Goal: Information Seeking & Learning: Learn about a topic

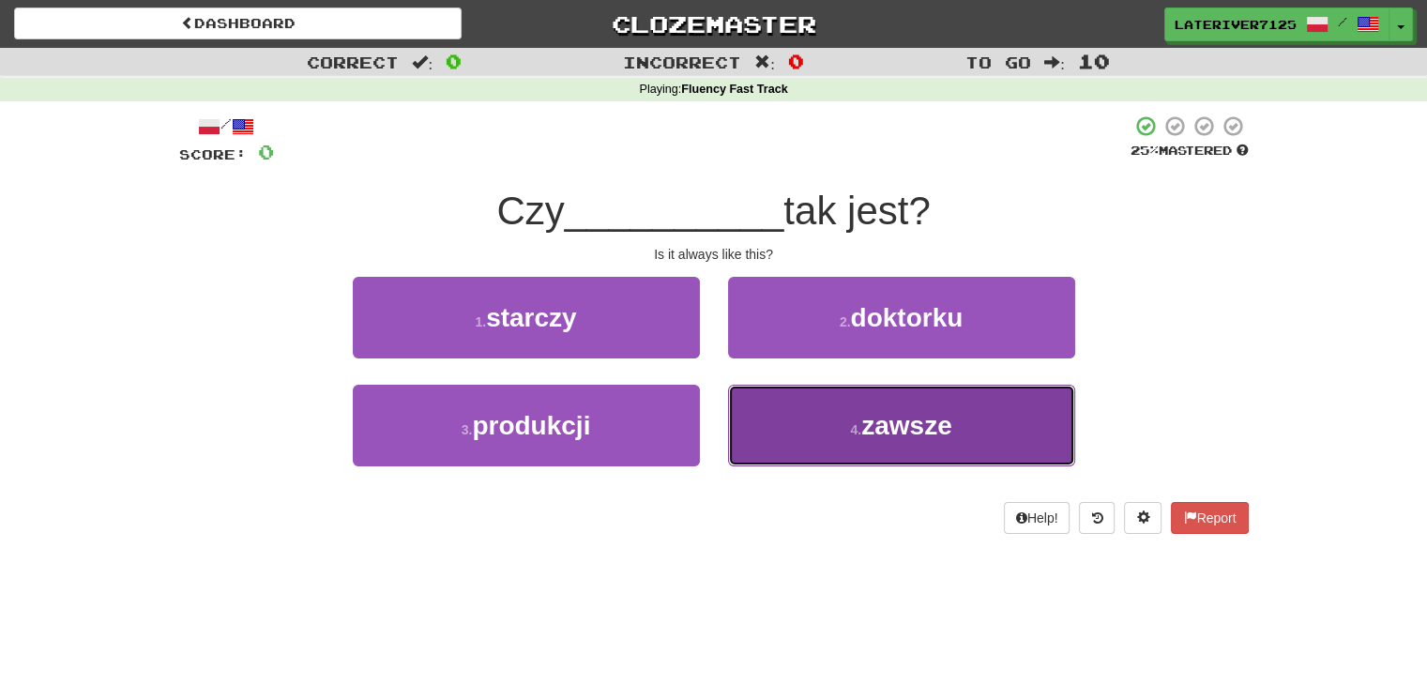
click at [840, 421] on button "4 . zawsze" at bounding box center [901, 426] width 347 height 82
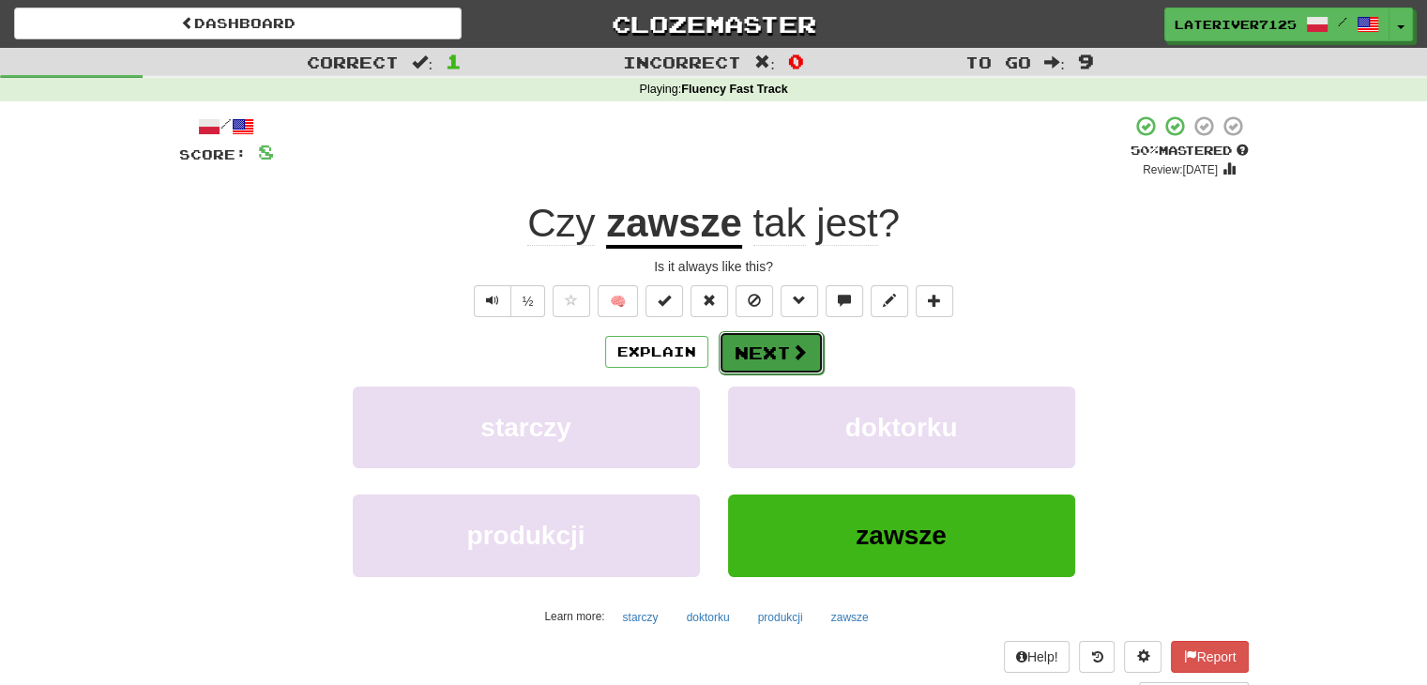
click at [767, 345] on button "Next" at bounding box center [771, 352] width 105 height 43
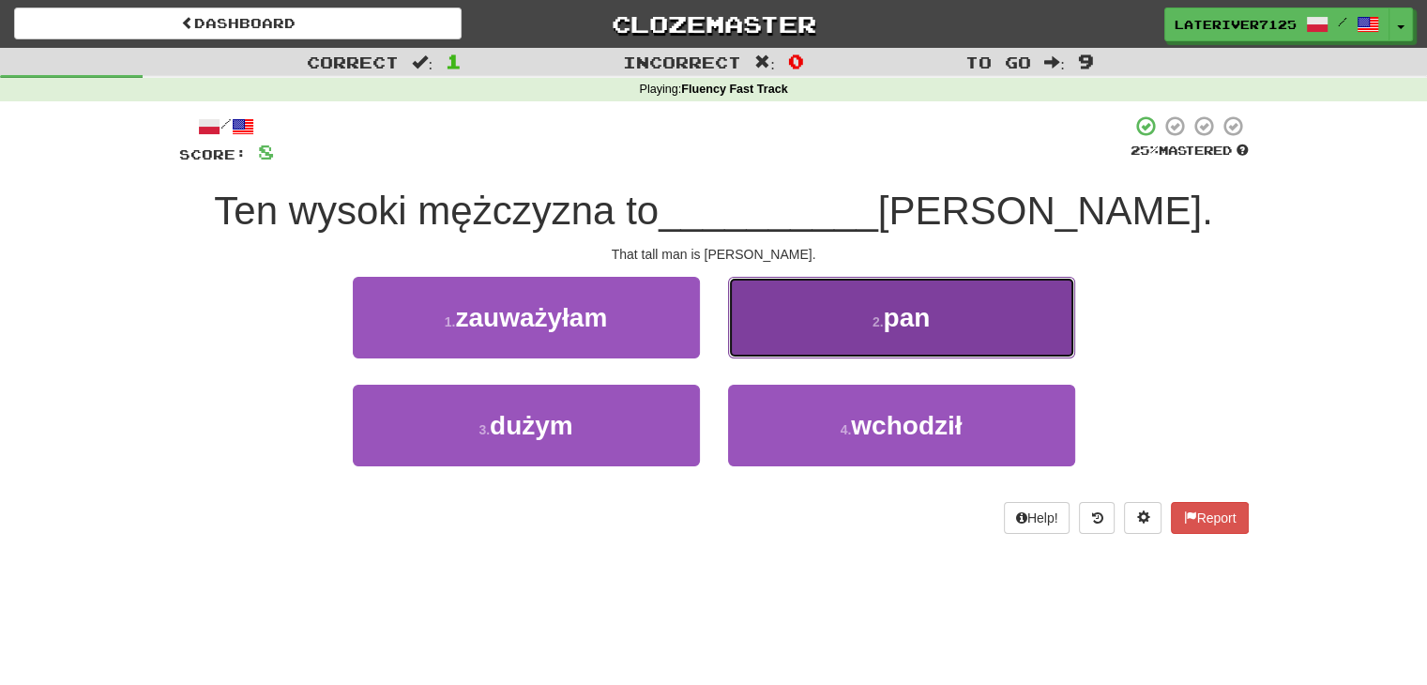
click at [921, 298] on button "2 . pan" at bounding box center [901, 318] width 347 height 82
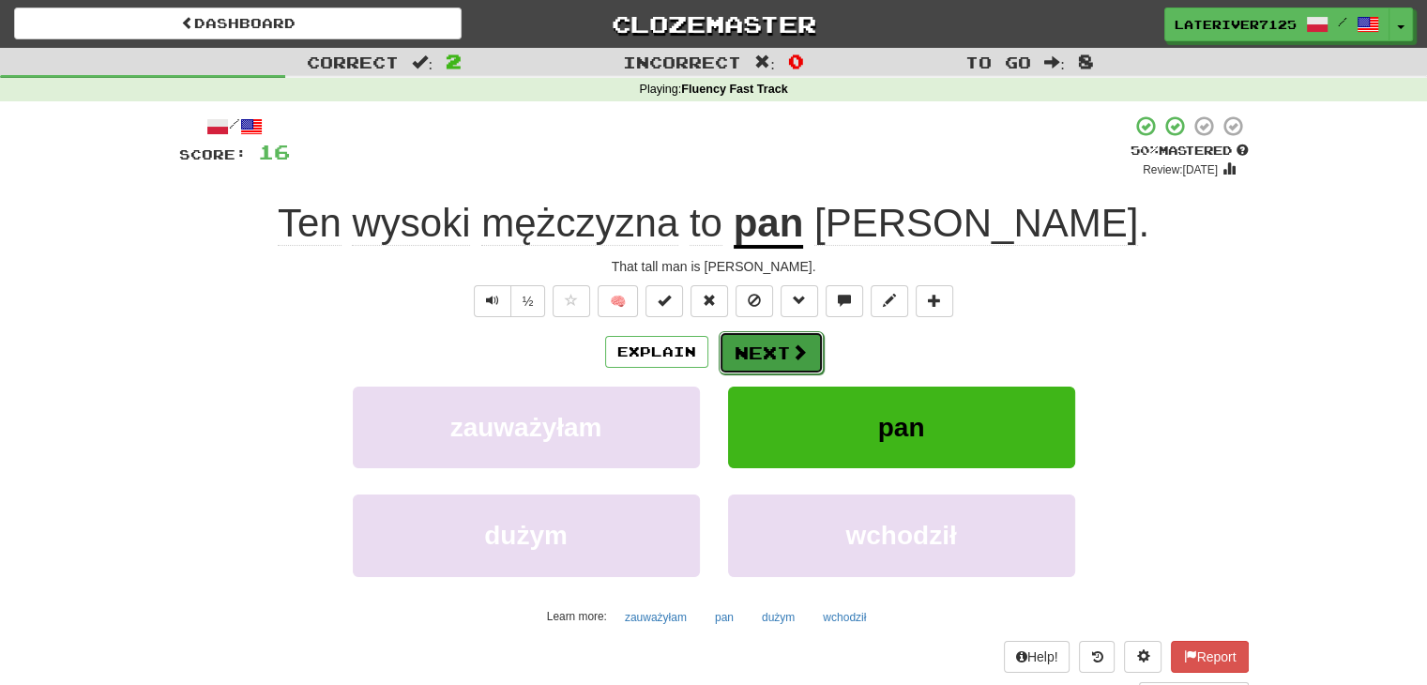
click at [776, 345] on button "Next" at bounding box center [771, 352] width 105 height 43
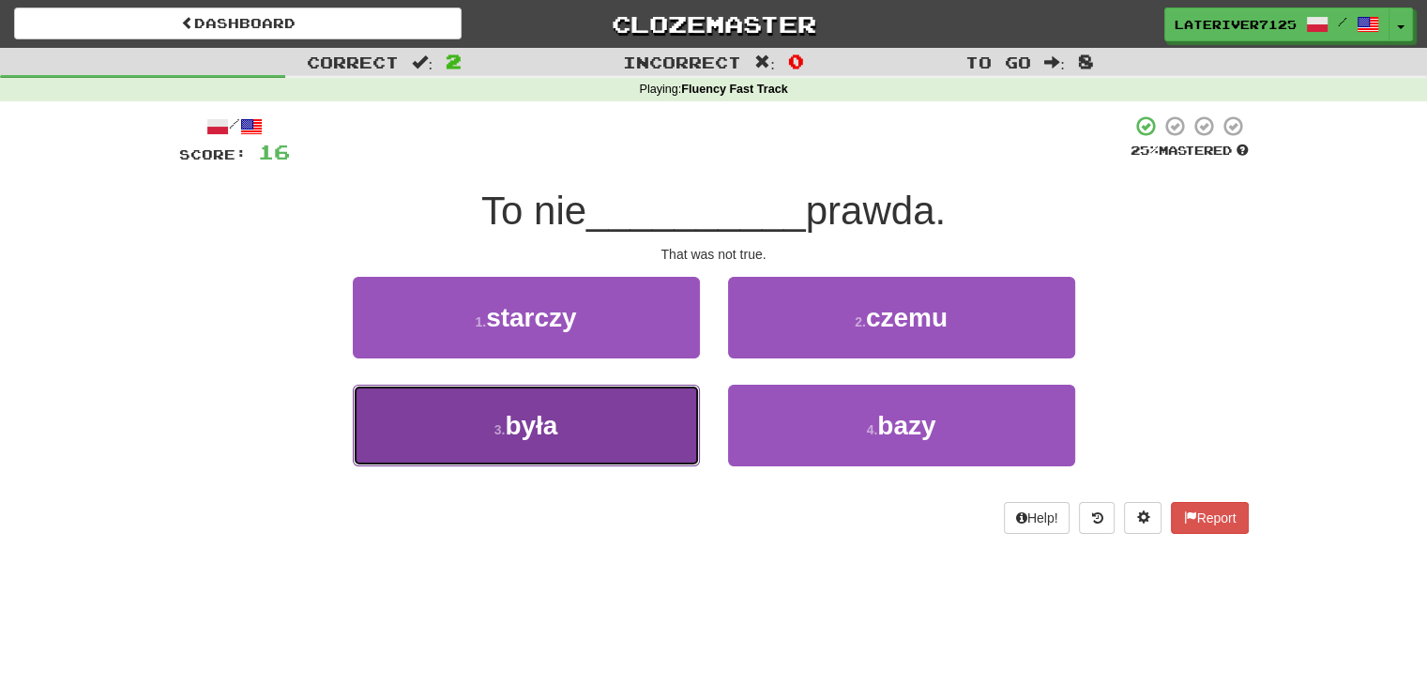
click at [574, 426] on button "3 . była" at bounding box center [526, 426] width 347 height 82
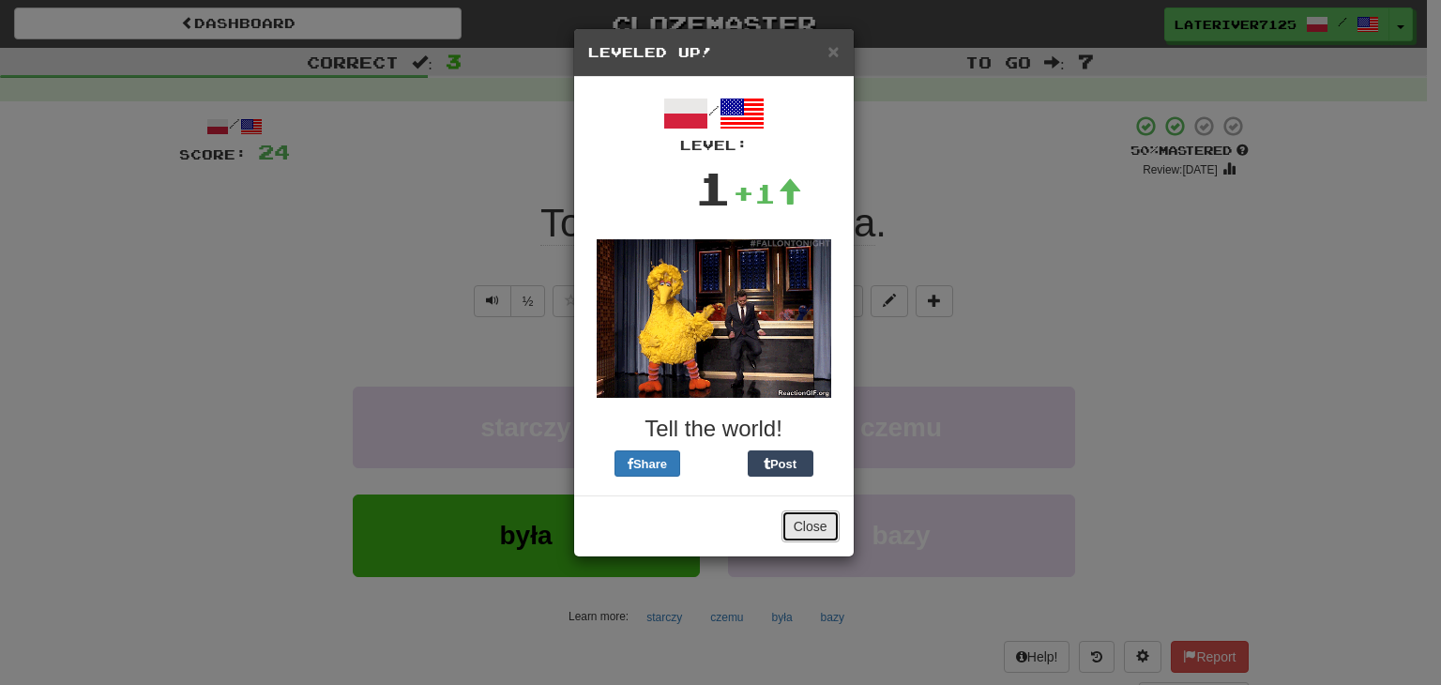
click at [815, 532] on button "Close" at bounding box center [810, 526] width 58 height 32
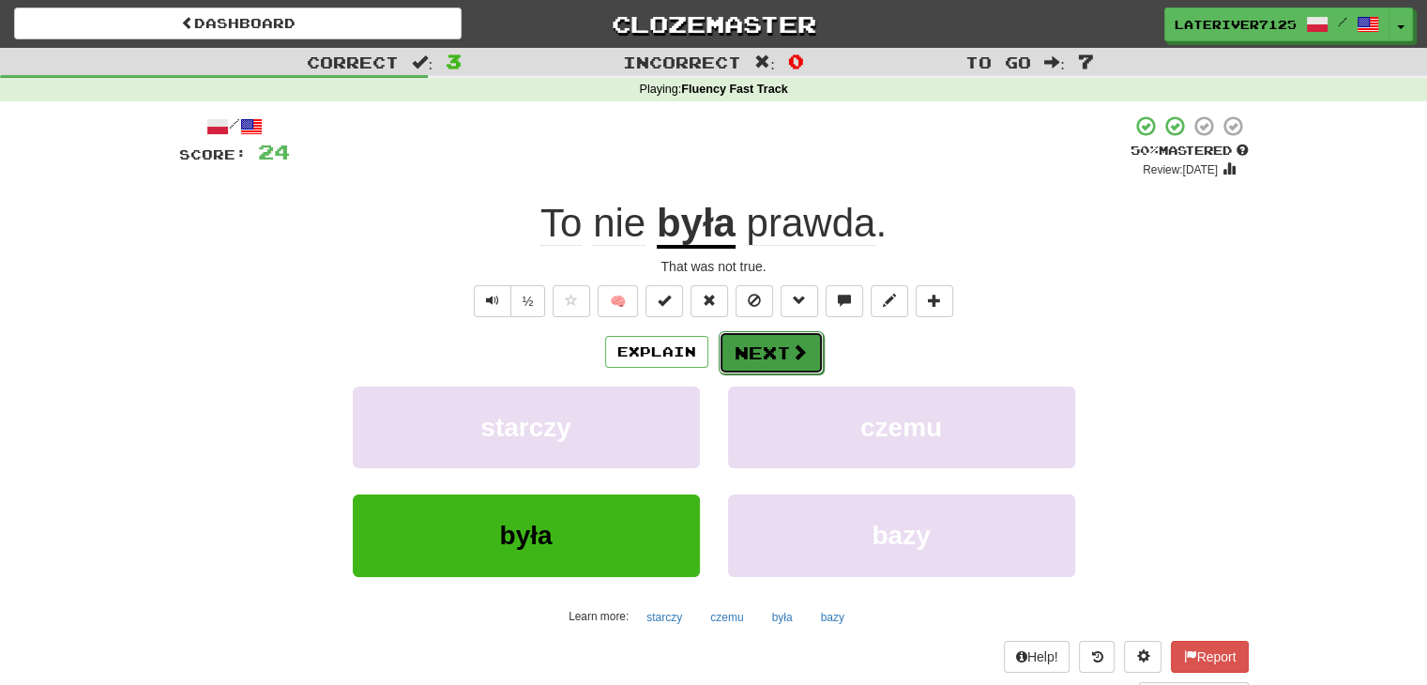
click at [784, 357] on button "Next" at bounding box center [771, 352] width 105 height 43
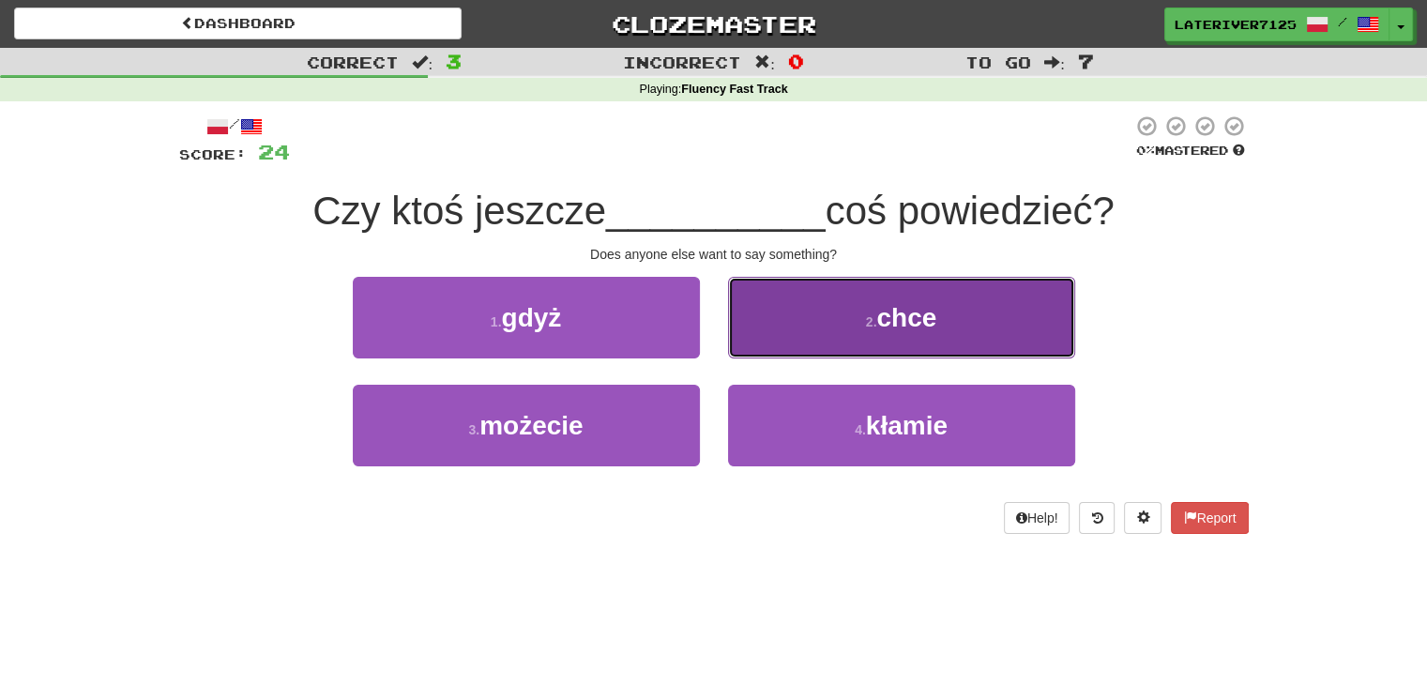
click at [897, 330] on span "chce" at bounding box center [906, 317] width 60 height 29
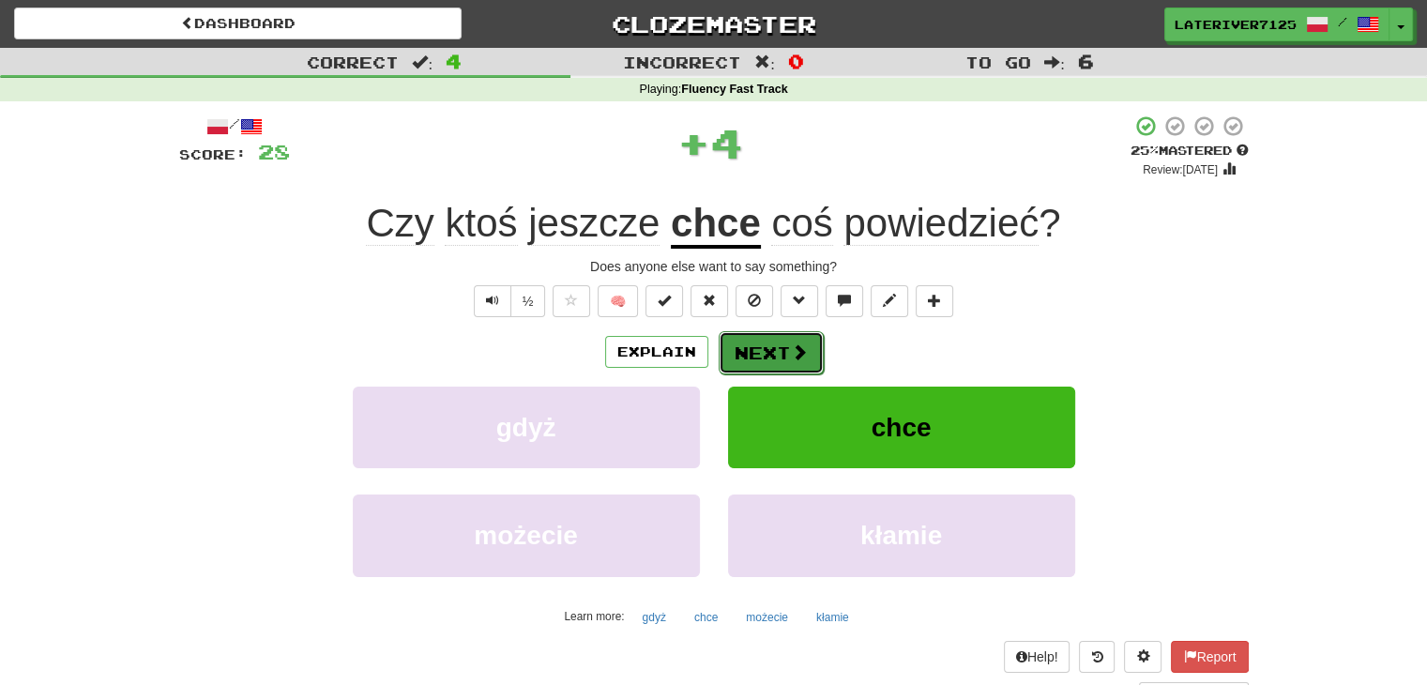
click at [791, 354] on span at bounding box center [799, 351] width 17 height 17
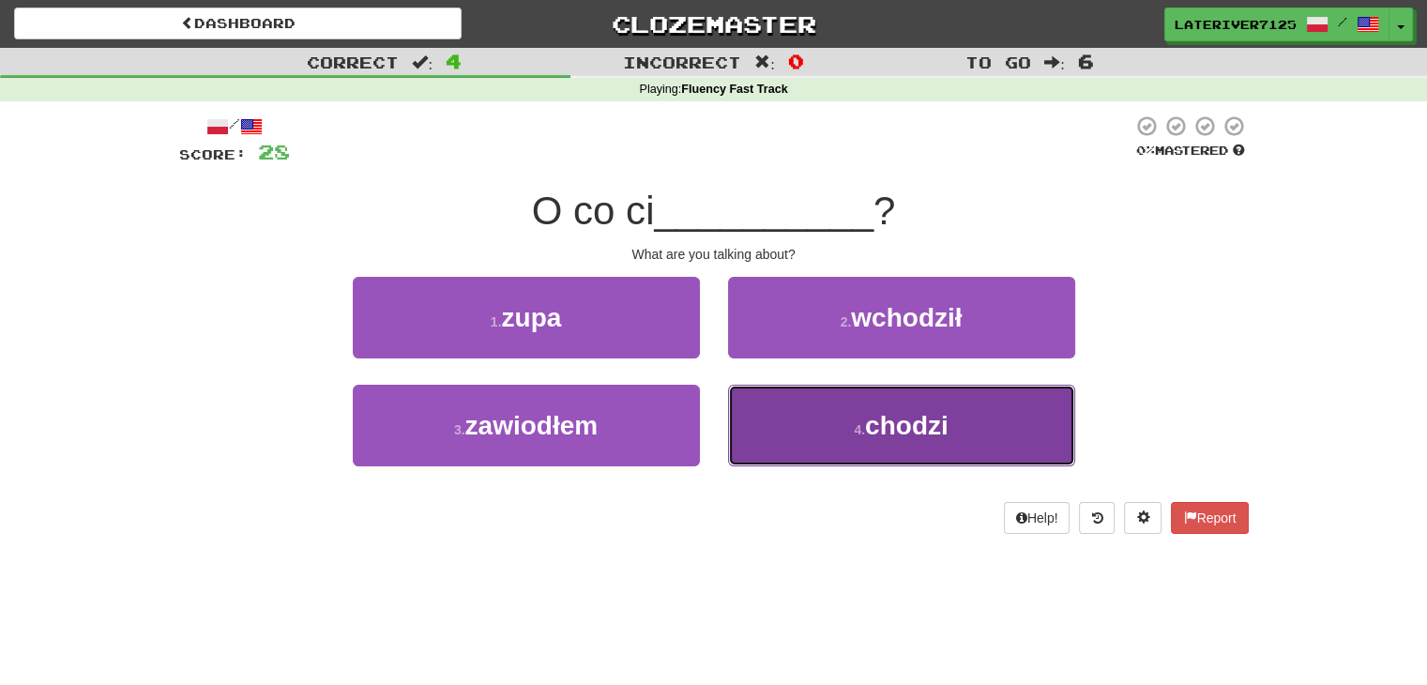
click at [825, 444] on button "4 . [GEOGRAPHIC_DATA]" at bounding box center [901, 426] width 347 height 82
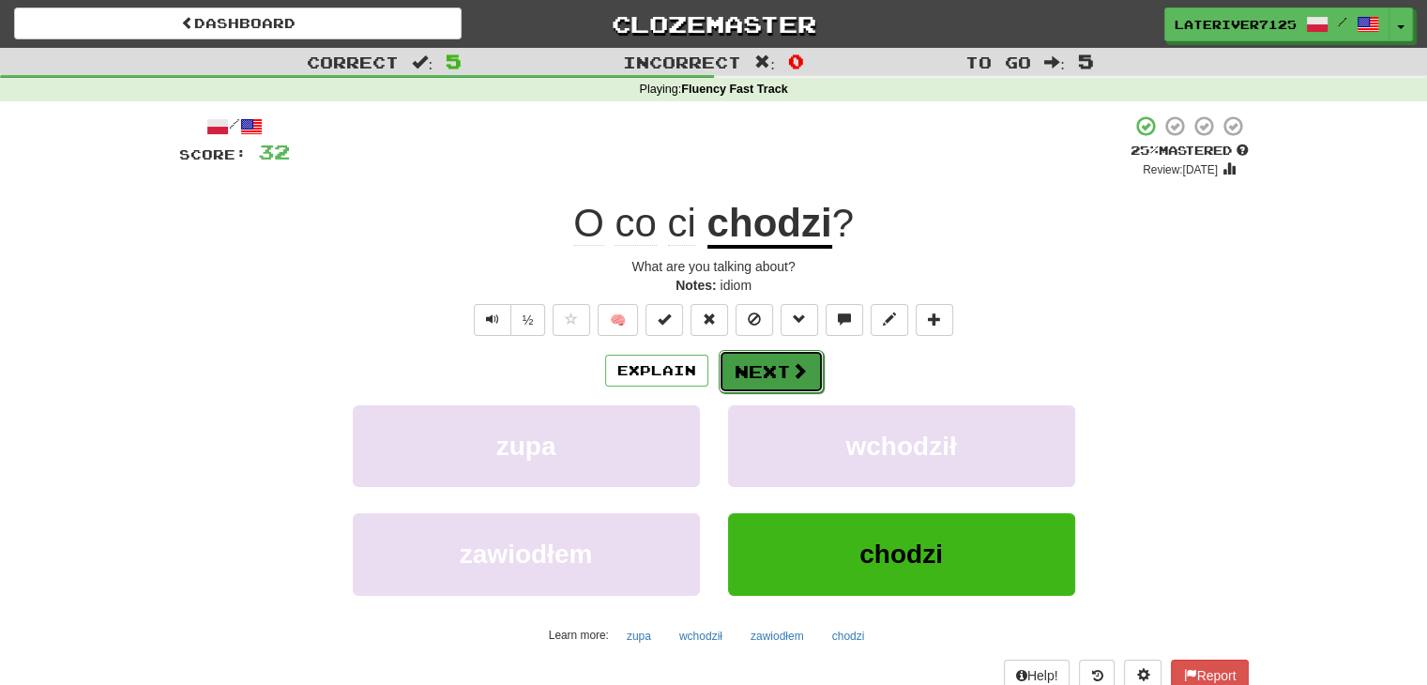
click at [767, 368] on button "Next" at bounding box center [771, 371] width 105 height 43
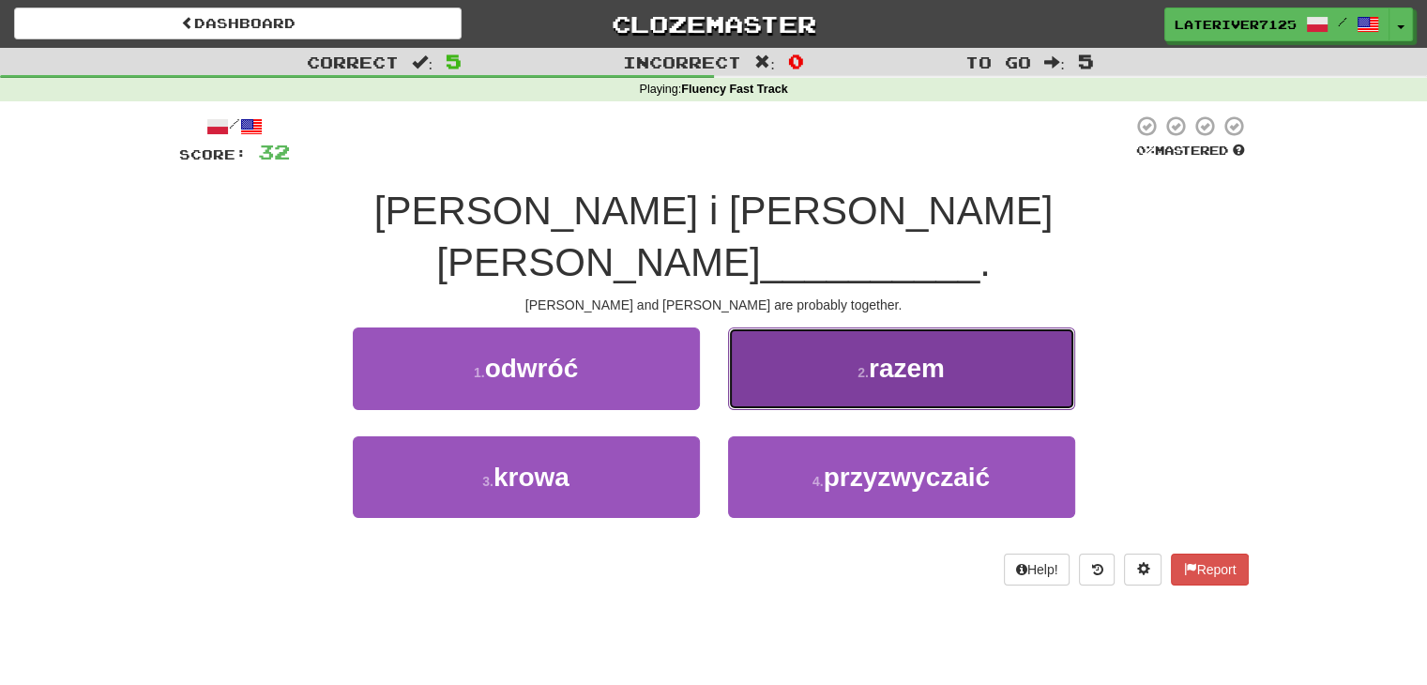
click at [853, 332] on button "2 . razem" at bounding box center [901, 368] width 347 height 82
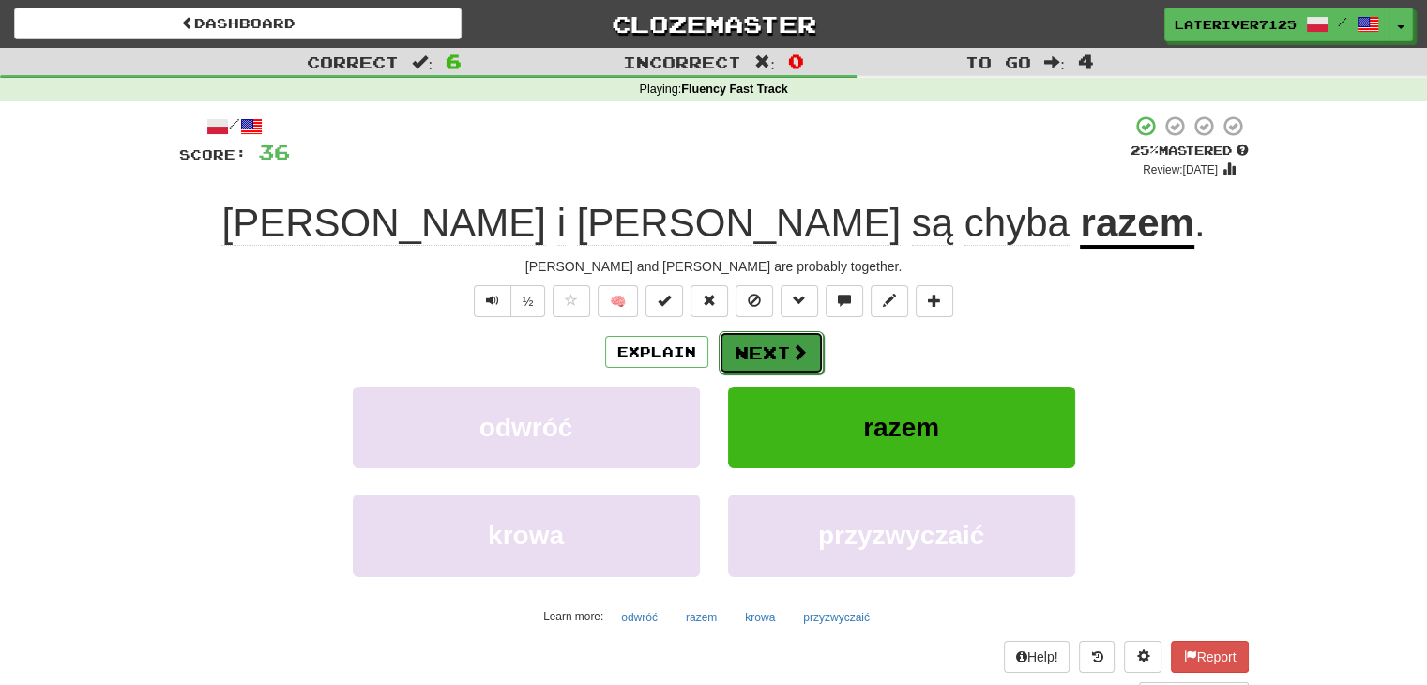
click at [796, 354] on span at bounding box center [799, 351] width 17 height 17
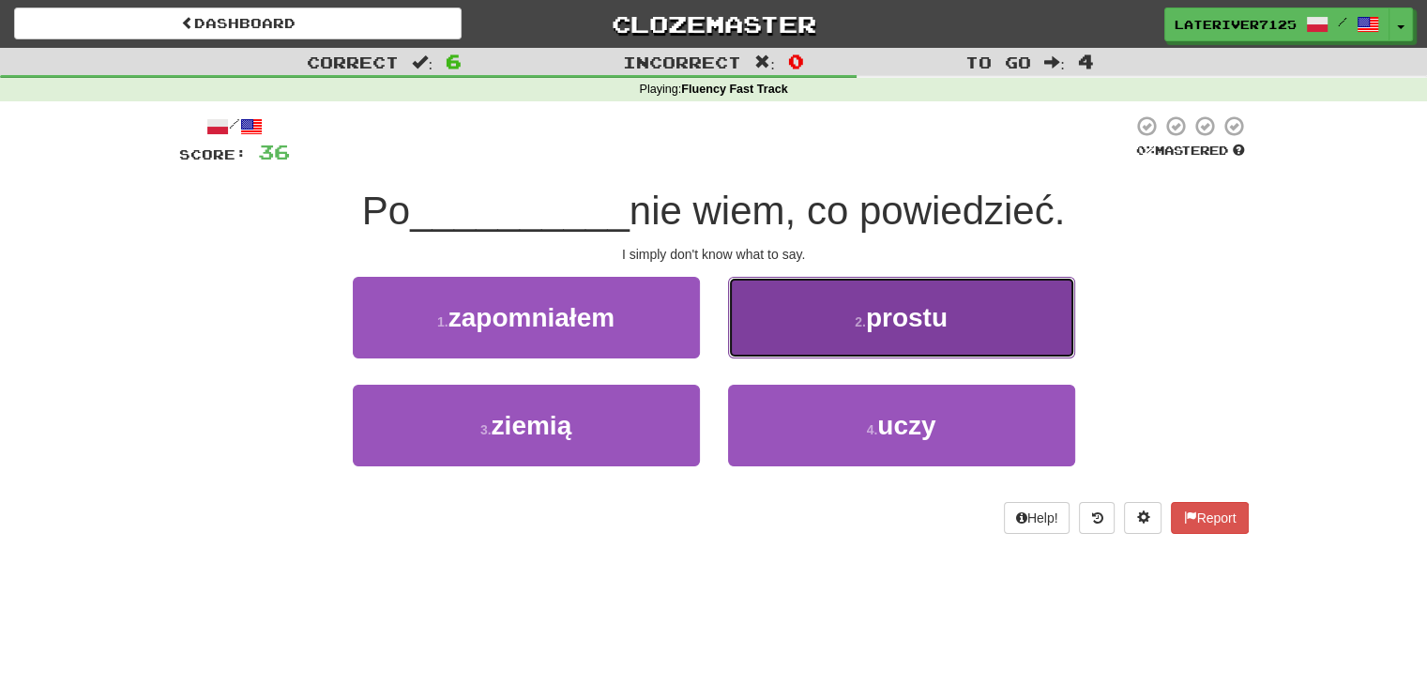
click at [928, 312] on span "prostu" at bounding box center [907, 317] width 82 height 29
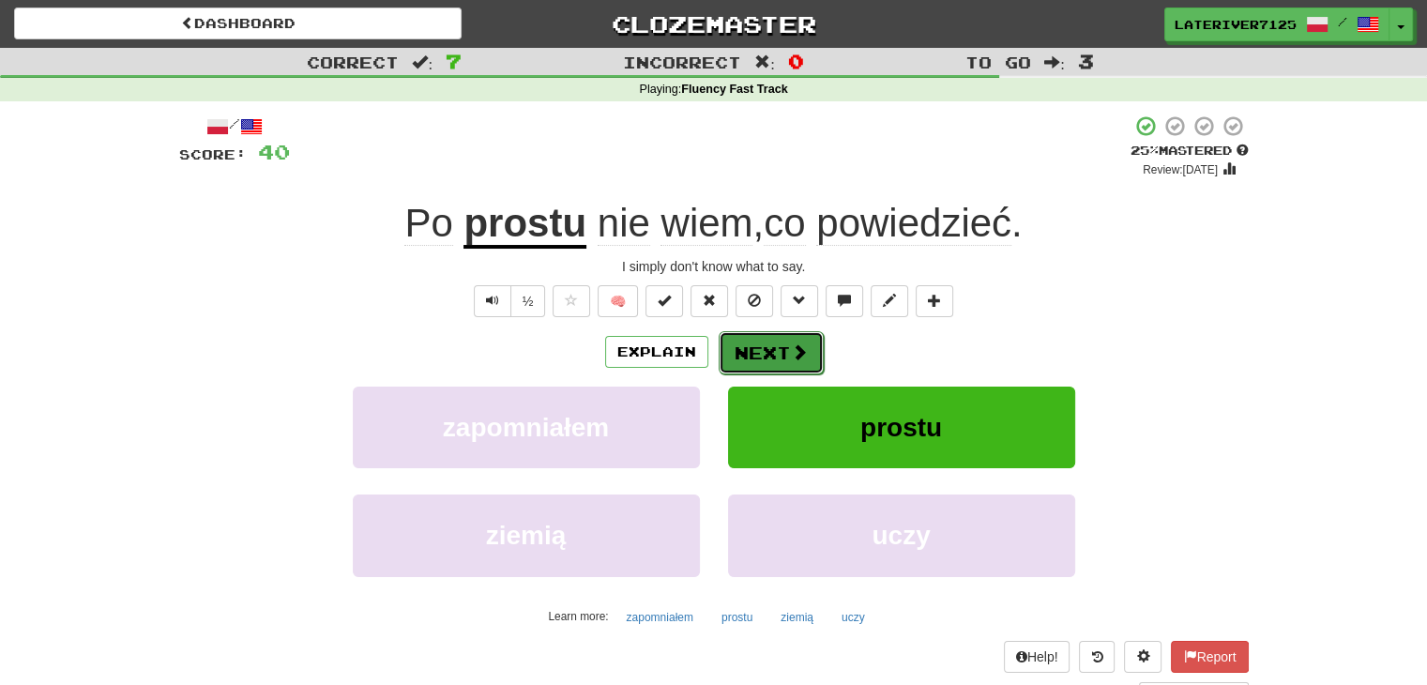
click at [766, 350] on button "Next" at bounding box center [771, 352] width 105 height 43
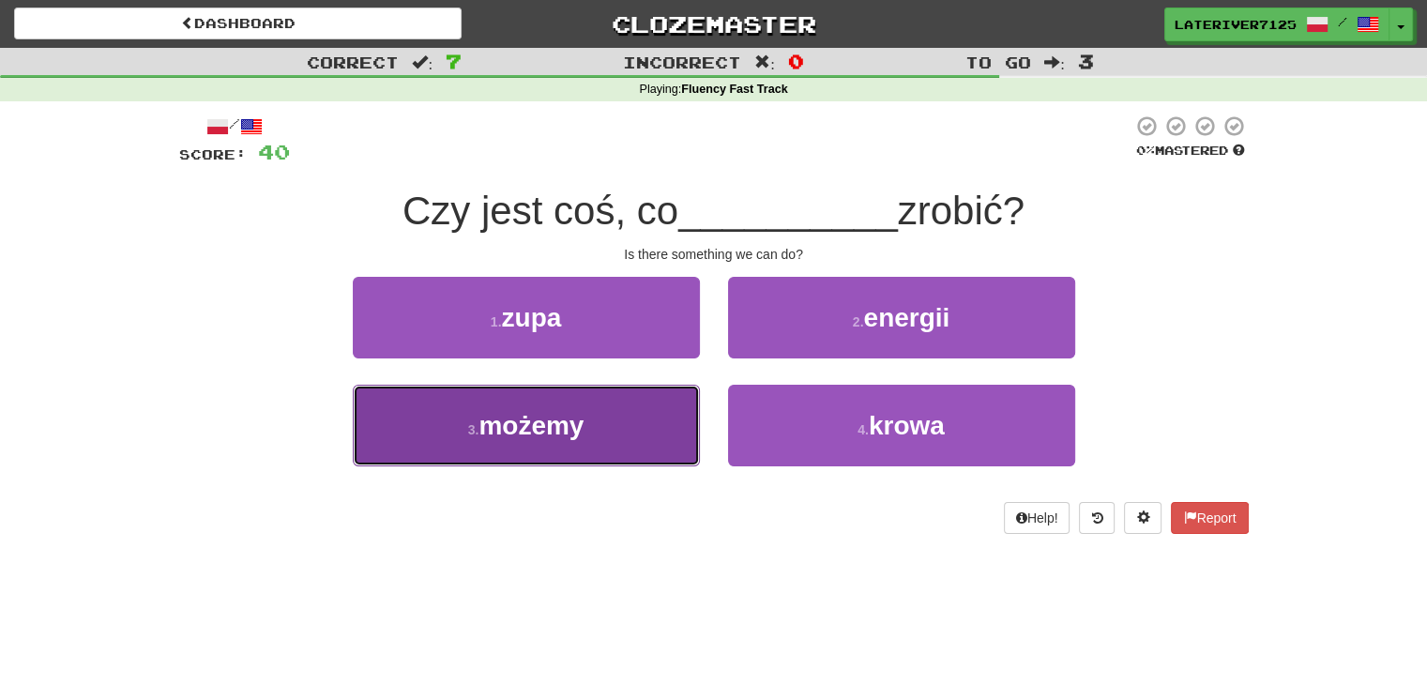
click at [560, 443] on button "3 . możemy" at bounding box center [526, 426] width 347 height 82
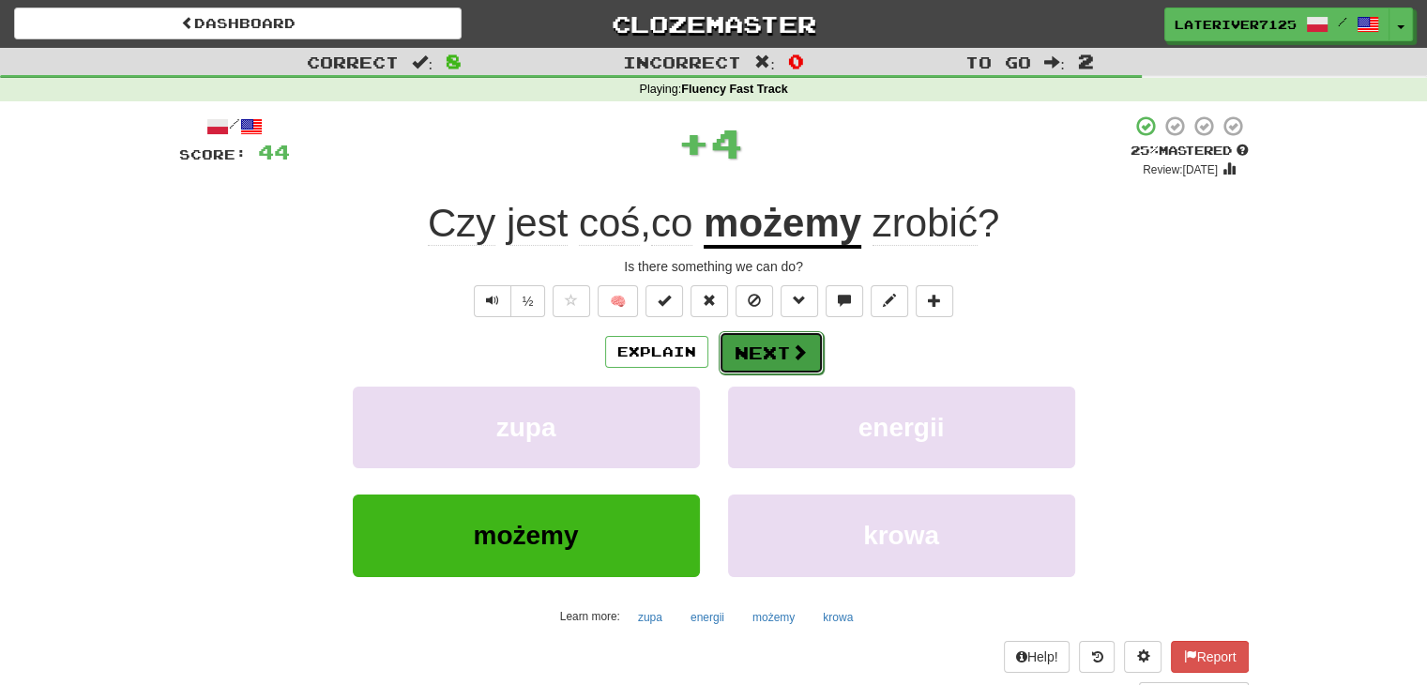
click at [746, 355] on button "Next" at bounding box center [771, 352] width 105 height 43
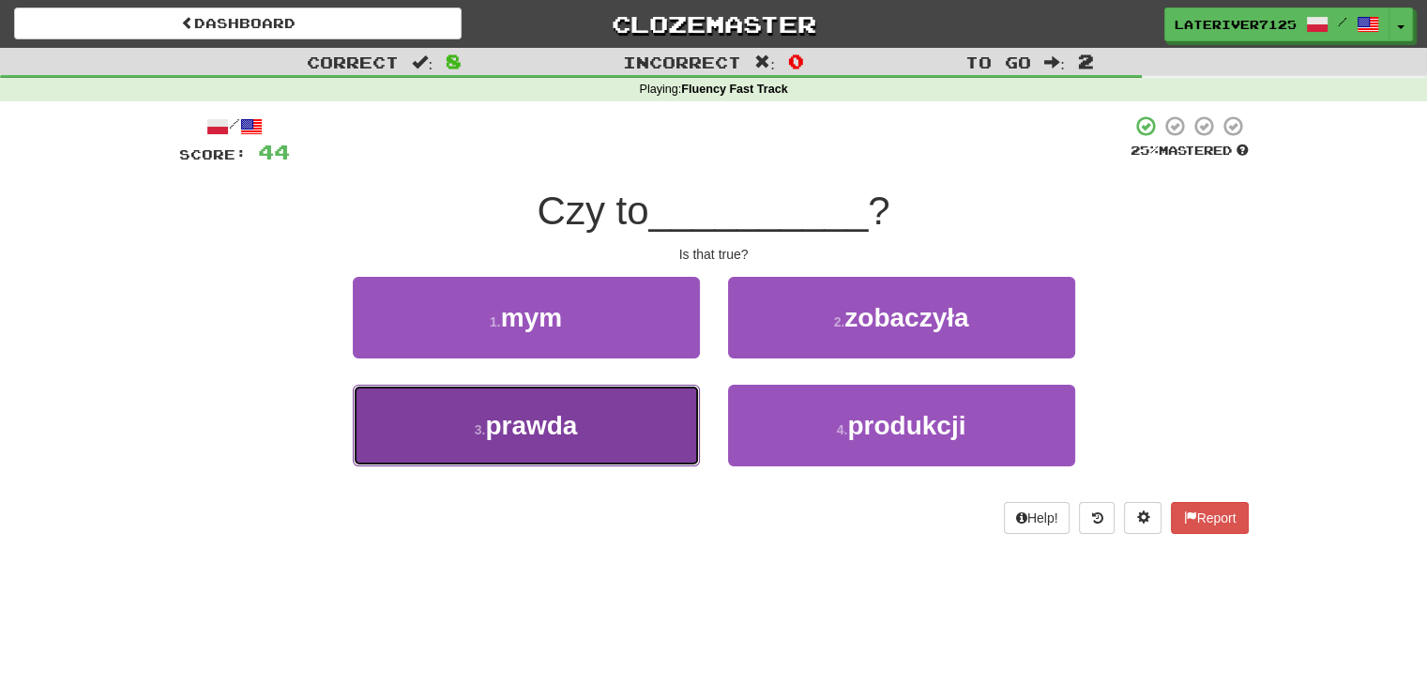
click at [536, 403] on button "3 . prawda" at bounding box center [526, 426] width 347 height 82
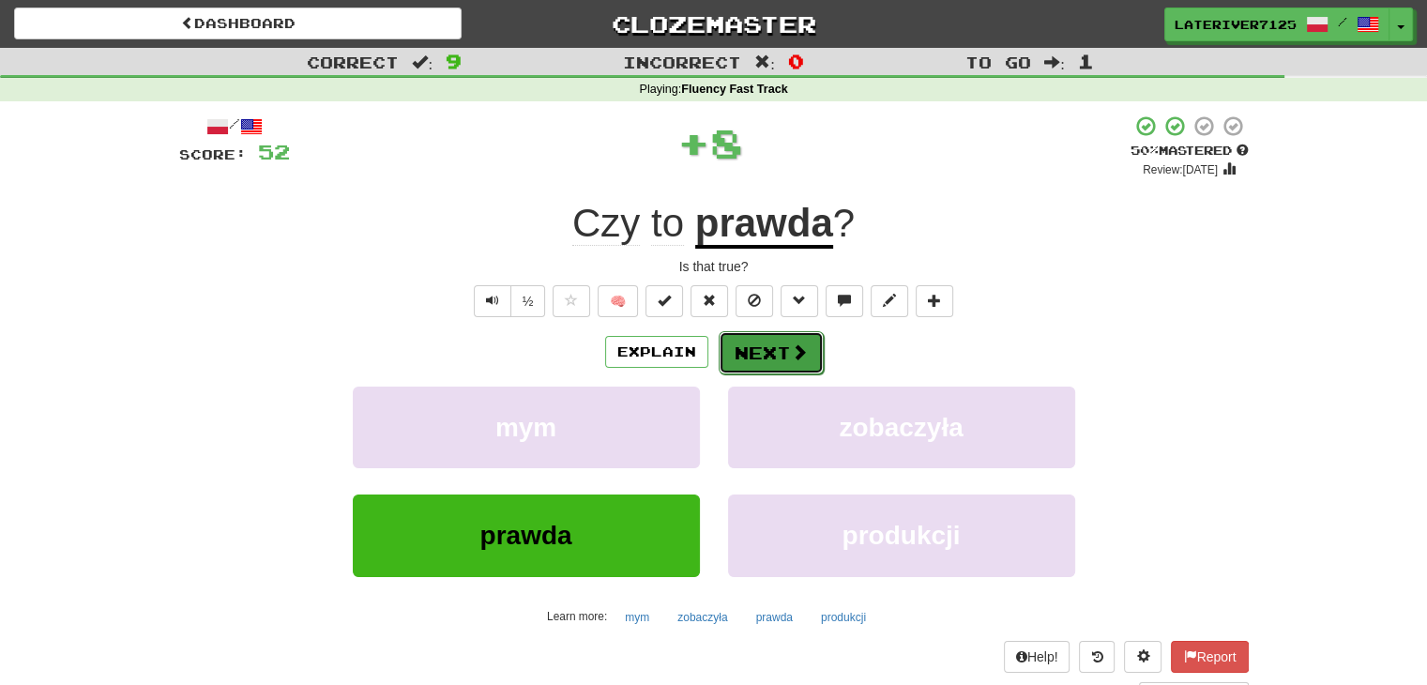
click at [792, 356] on span at bounding box center [799, 351] width 17 height 17
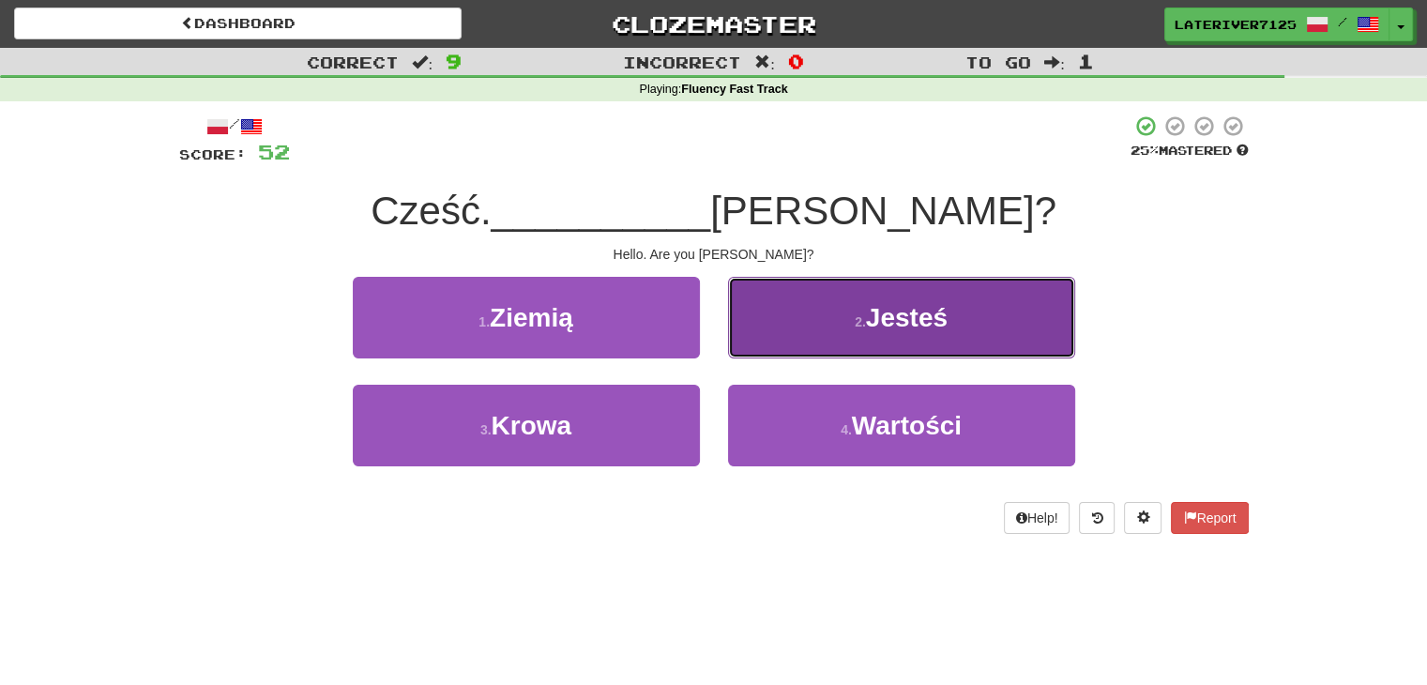
click at [867, 350] on button "2 . Jesteś" at bounding box center [901, 318] width 347 height 82
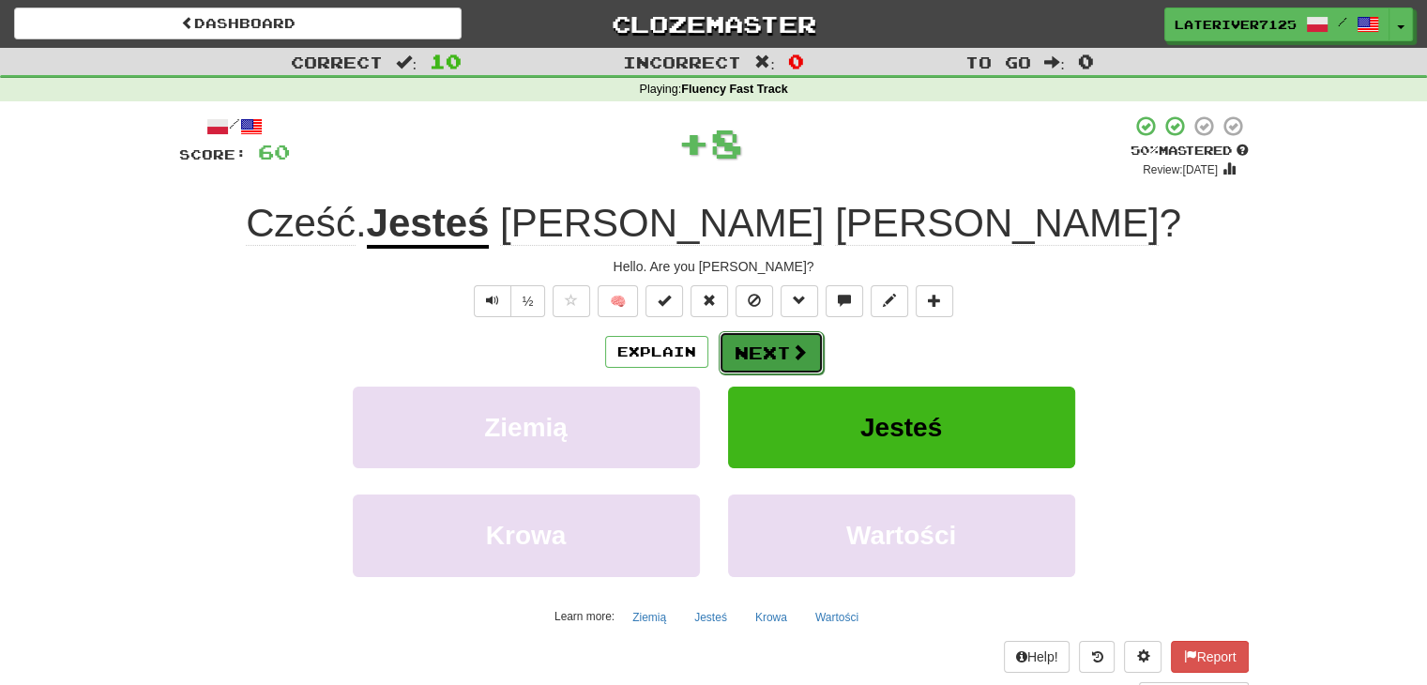
click at [784, 346] on button "Next" at bounding box center [771, 352] width 105 height 43
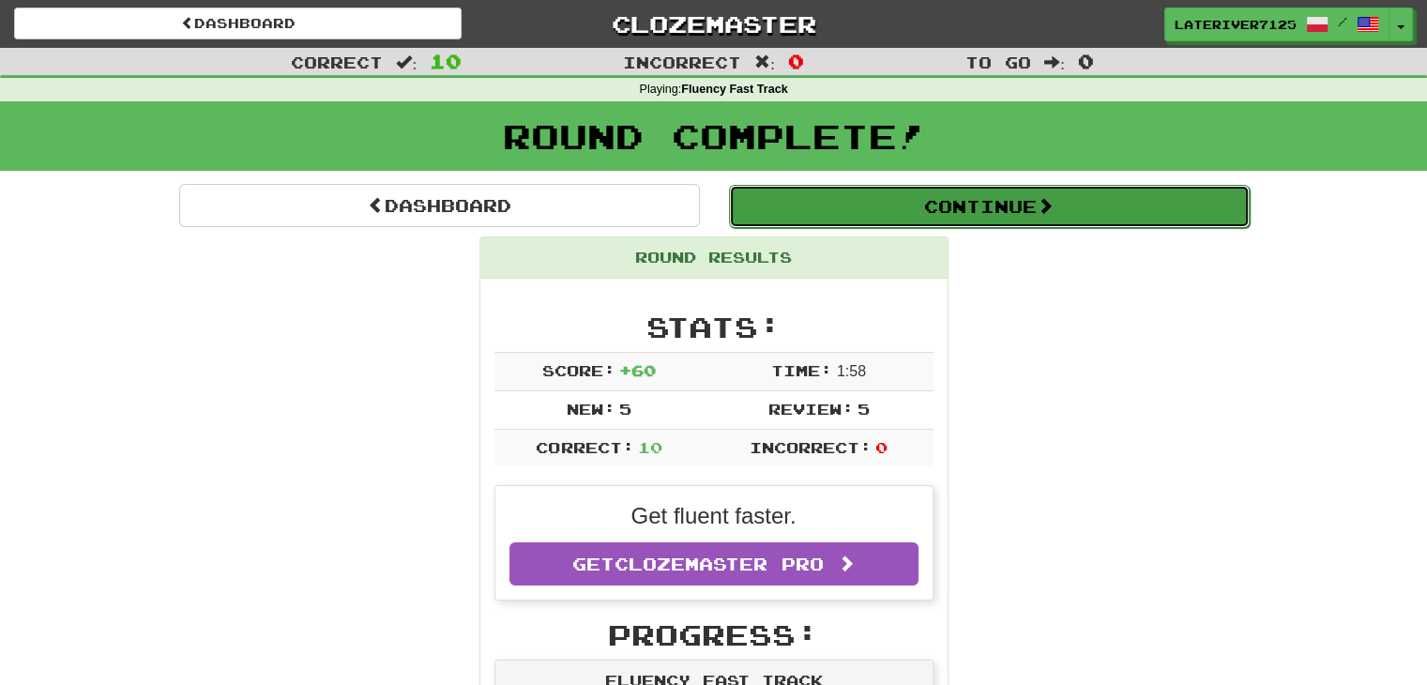
click at [998, 200] on button "Continue" at bounding box center [989, 206] width 521 height 43
